Goal: Information Seeking & Learning: Learn about a topic

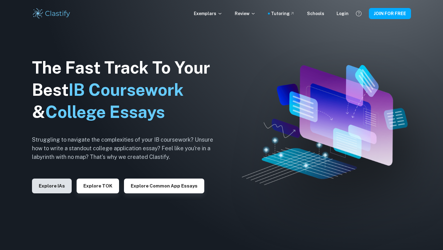
click at [41, 191] on button "Explore IAs" at bounding box center [52, 185] width 40 height 15
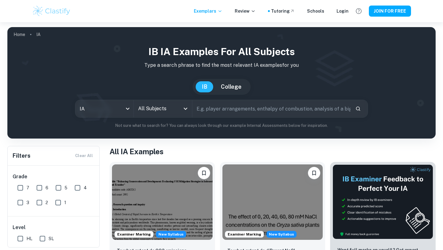
click at [177, 115] on div "All Subjects" at bounding box center [163, 108] width 58 height 17
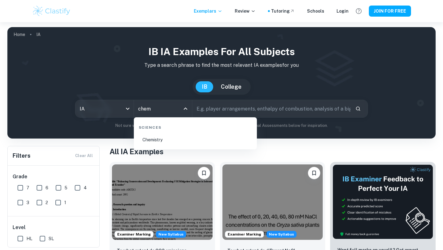
click at [164, 139] on li "Chemistry" at bounding box center [195, 140] width 118 height 14
type input "Chemistry"
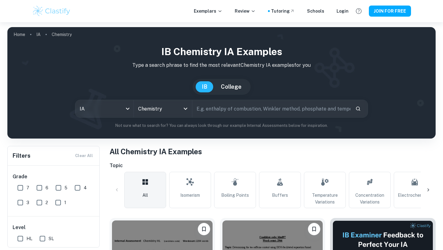
click at [208, 109] on input "text" at bounding box center [271, 108] width 158 height 17
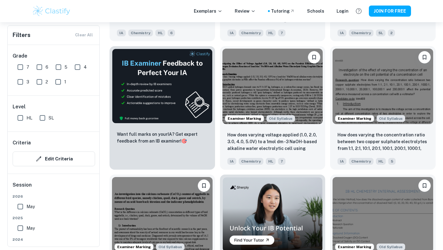
scroll to position [1034, 0]
